Goal: Task Accomplishment & Management: Manage account settings

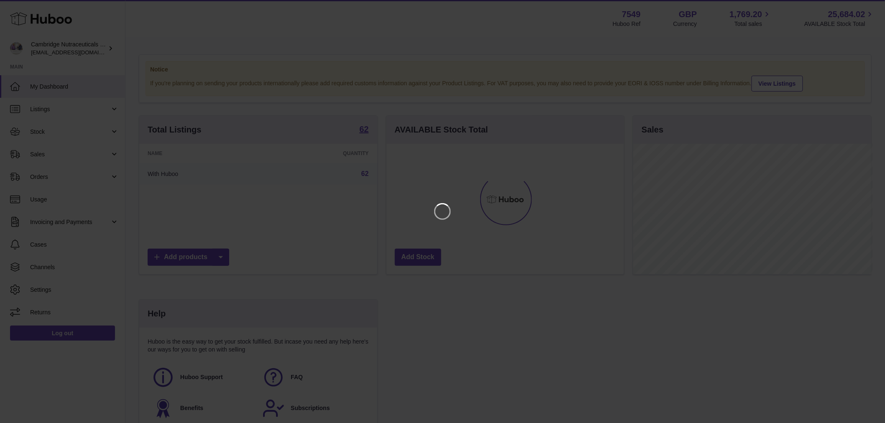
scroll to position [130, 240]
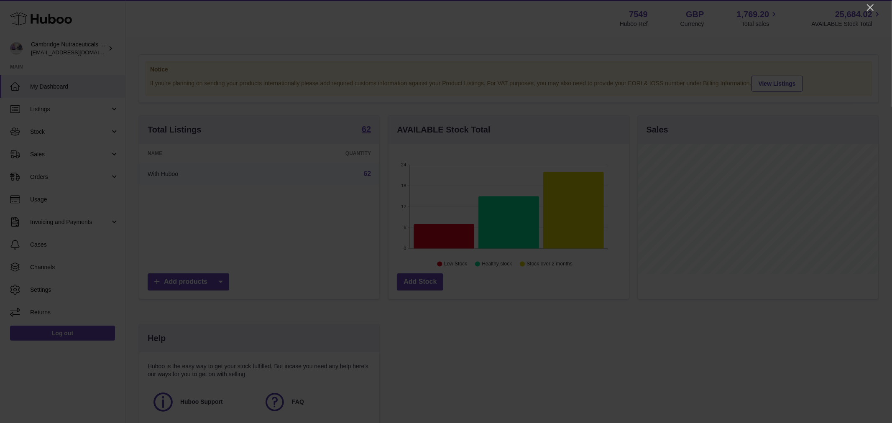
drag, startPoint x: 869, startPoint y: 2, endPoint x: 870, endPoint y: 8, distance: 6.3
click at [868, 4] on icon "Close" at bounding box center [870, 8] width 10 height 10
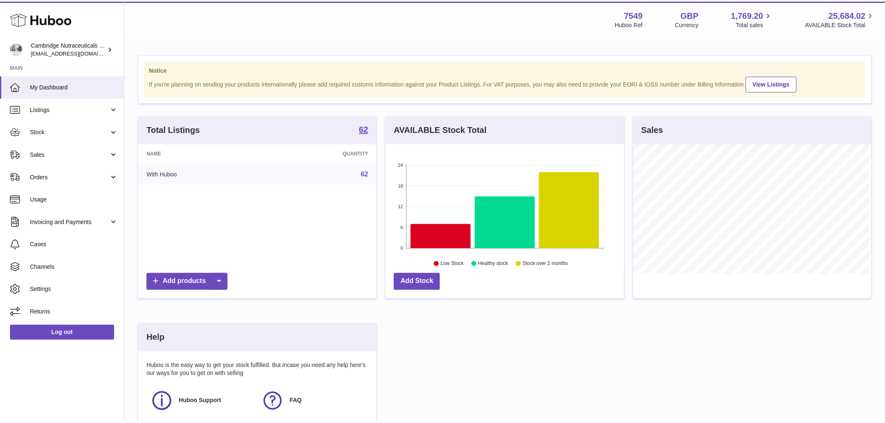
scroll to position [418109, 418002]
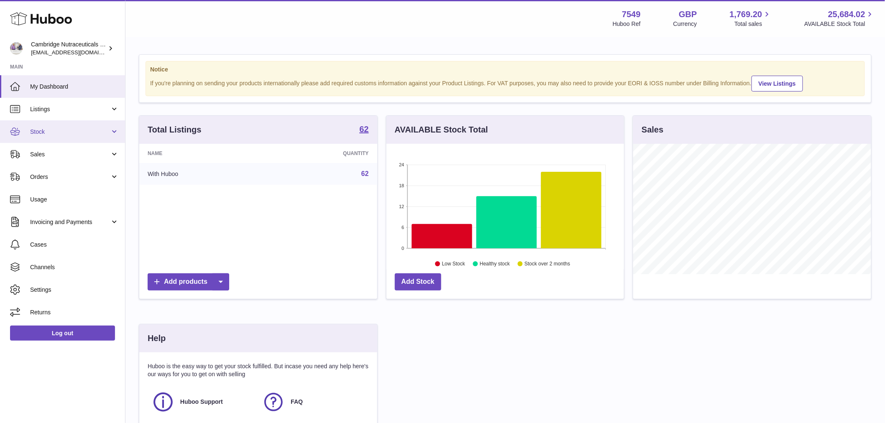
drag, startPoint x: 59, startPoint y: 128, endPoint x: 60, endPoint y: 136, distance: 8.1
click at [59, 128] on span "Stock" at bounding box center [70, 132] width 80 height 8
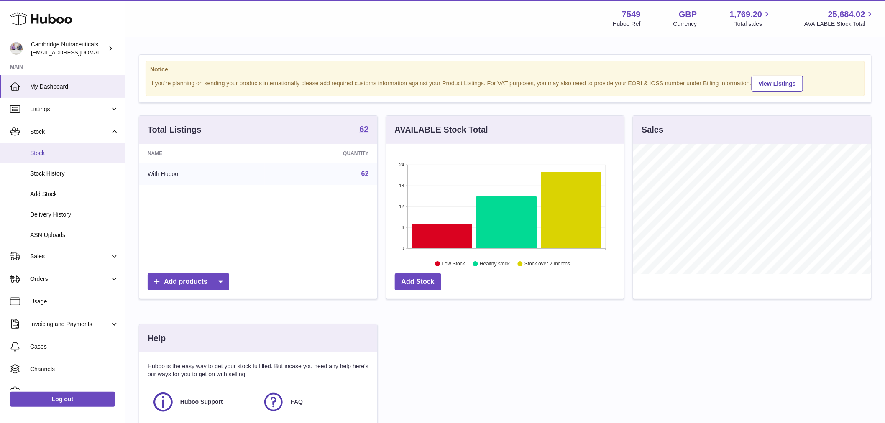
click at [60, 155] on span "Stock" at bounding box center [74, 153] width 89 height 8
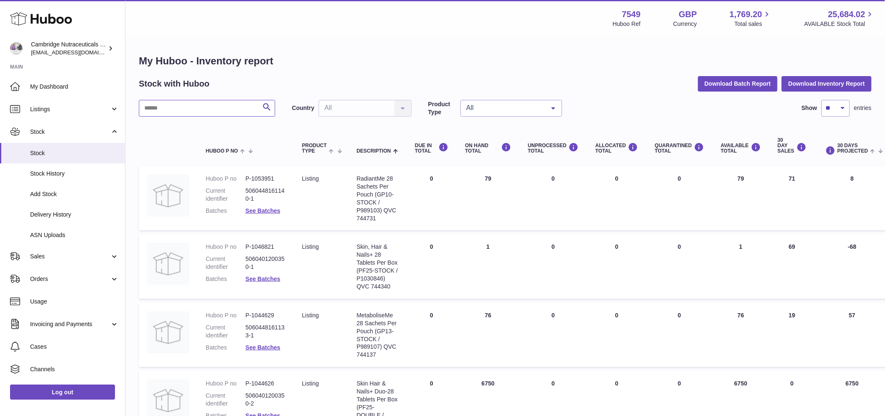
click at [174, 106] on input "text" at bounding box center [207, 108] width 136 height 17
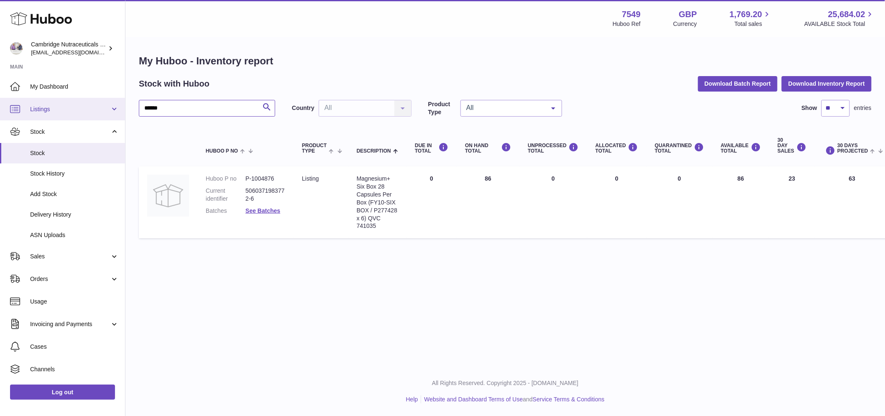
drag, startPoint x: 175, startPoint y: 111, endPoint x: 99, endPoint y: 97, distance: 77.1
click at [100, 97] on div "Huboo Cambridge Nutraceuticals Ltd [EMAIL_ADDRESS][DOMAIN_NAME] Main My Dashboa…" at bounding box center [442, 208] width 885 height 416
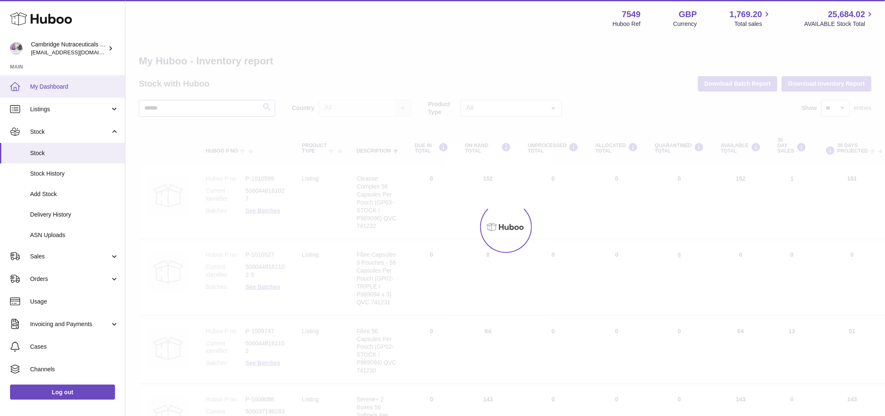
type input "******"
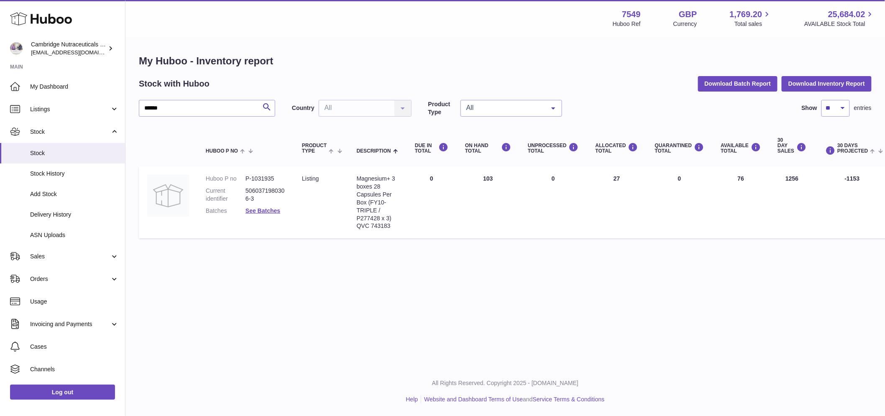
click at [161, 335] on div "Menu Huboo 7549 Huboo Ref GBP Currency 1,769.20 Total sales 25,684.02 AVAILABLE…" at bounding box center [505, 183] width 760 height 367
click at [88, 396] on link "Log out" at bounding box center [62, 392] width 105 height 15
